Goal: Transaction & Acquisition: Purchase product/service

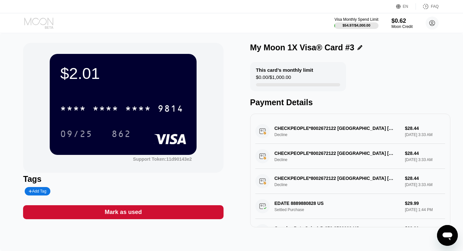
click at [40, 22] on icon at bounding box center [39, 23] width 30 height 11
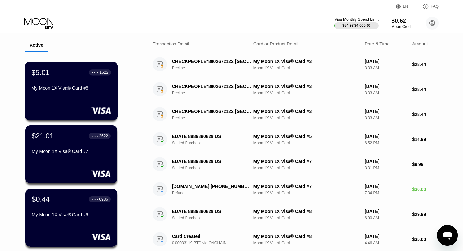
scroll to position [20, 0]
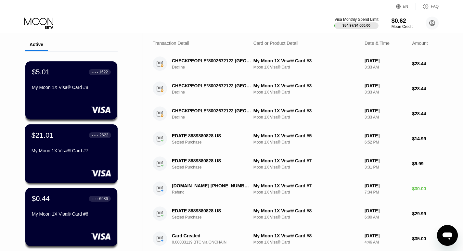
click at [57, 144] on div "$21.01 ● ● ● ● 2622 My Moon 1X Visa® Card #7" at bounding box center [72, 143] width 80 height 25
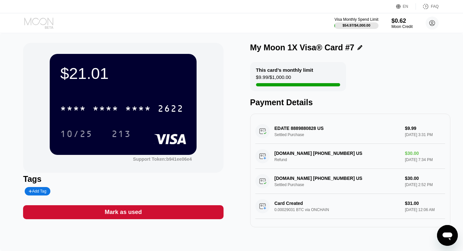
click at [34, 20] on icon at bounding box center [39, 23] width 30 height 11
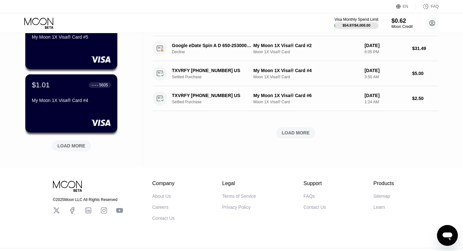
scroll to position [278, 0]
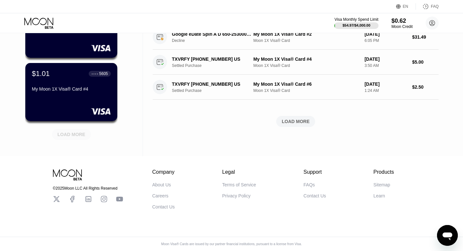
click at [67, 132] on div "LOAD MORE" at bounding box center [71, 135] width 28 height 6
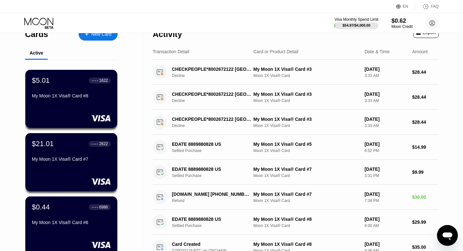
scroll to position [0, 0]
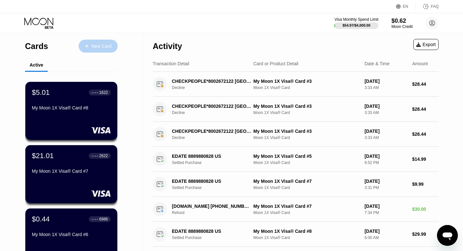
click at [97, 45] on div "New Card" at bounding box center [101, 47] width 20 height 6
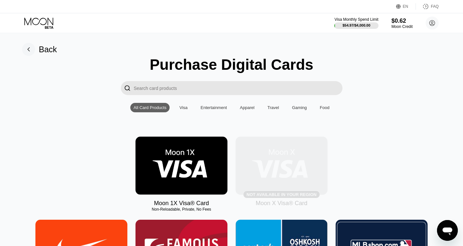
click at [268, 197] on div "Not available in your region" at bounding box center [281, 194] width 70 height 5
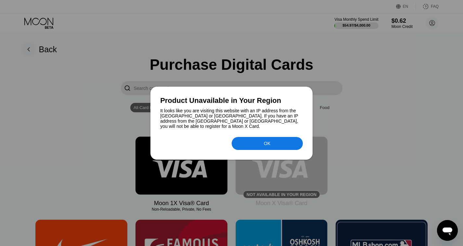
scroll to position [157, 0]
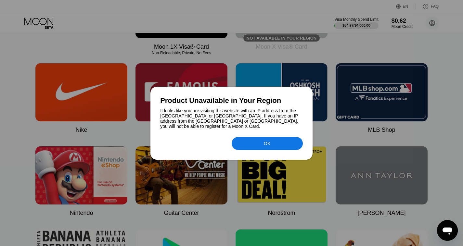
click at [268, 144] on div "OK" at bounding box center [267, 143] width 6 height 5
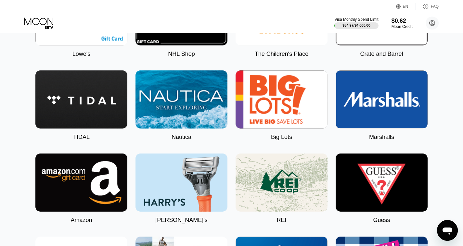
scroll to position [990, 0]
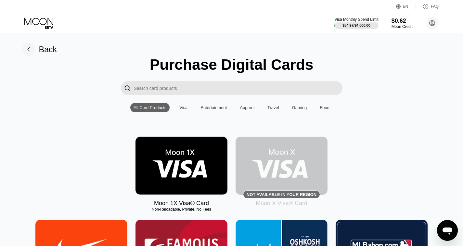
click at [176, 170] on img at bounding box center [181, 166] width 92 height 58
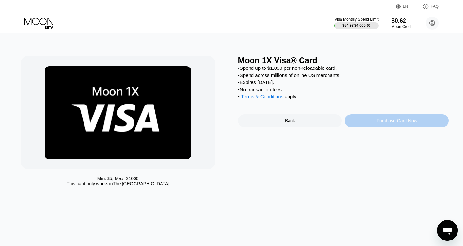
click at [383, 123] on div "Purchase Card Now" at bounding box center [396, 120] width 41 height 5
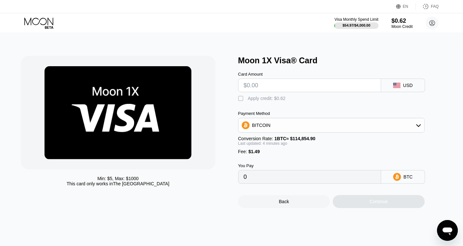
click at [250, 89] on input "text" at bounding box center [310, 85] width 132 height 13
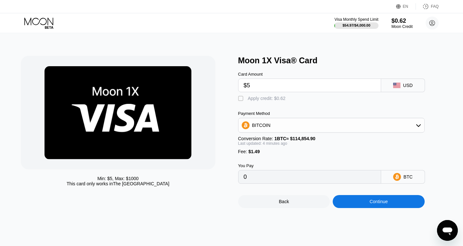
type input "$50"
type input "0.00044840"
type input "$50"
click at [241, 100] on div "" at bounding box center [241, 98] width 6 height 6
type input "0.000443"
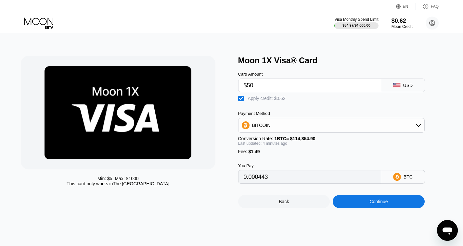
click at [383, 204] on div "Continue" at bounding box center [378, 201] width 18 height 5
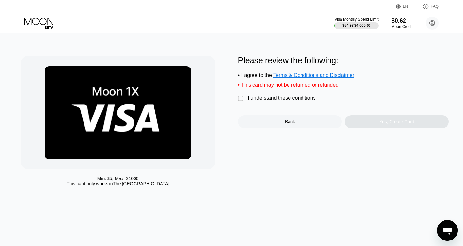
click at [239, 101] on div "" at bounding box center [241, 98] width 6 height 6
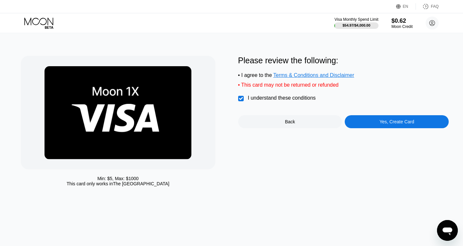
click at [384, 128] on div "Yes, Create Card" at bounding box center [397, 121] width 104 height 13
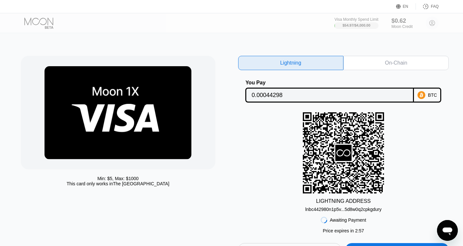
click at [423, 98] on icon at bounding box center [421, 95] width 8 height 8
click at [393, 64] on div "On-Chain" at bounding box center [396, 63] width 22 height 6
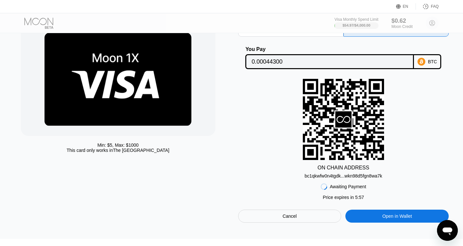
scroll to position [34, 0]
